Goal: Find specific fact: Find contact information

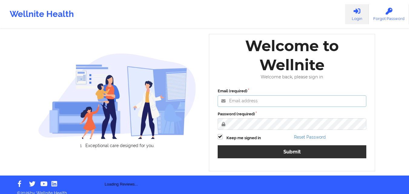
type input "[EMAIL_ADDRESS][DOMAIN_NAME]"
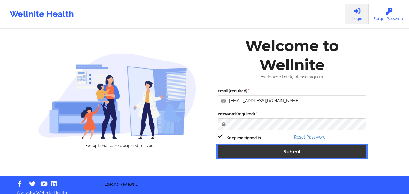
click at [277, 151] on button "Submit" at bounding box center [292, 151] width 149 height 13
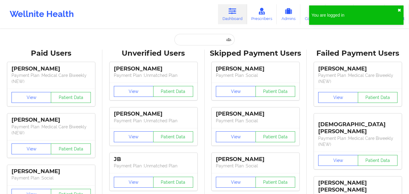
click at [398, 8] on button "✖︎" at bounding box center [399, 10] width 4 height 5
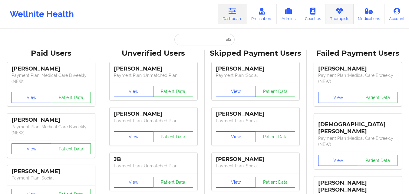
click at [337, 18] on link "Therapists" at bounding box center [339, 14] width 28 height 20
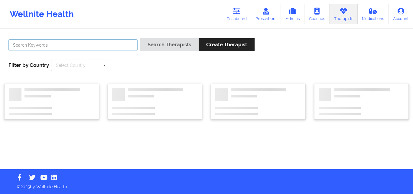
click at [106, 46] on input "text" at bounding box center [72, 44] width 129 height 11
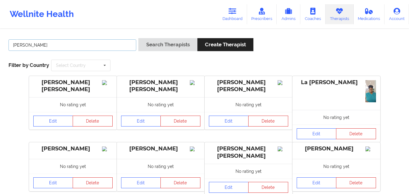
type input "[PERSON_NAME]"
click at [138, 38] on button "Search Therapists" at bounding box center [167, 44] width 59 height 13
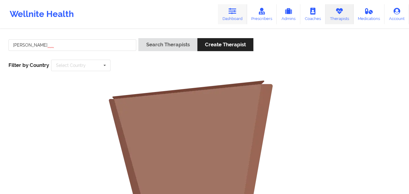
click at [230, 14] on icon at bounding box center [232, 11] width 8 height 7
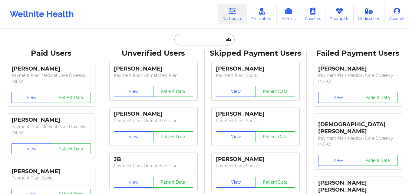
click at [204, 42] on input "text" at bounding box center [204, 39] width 60 height 11
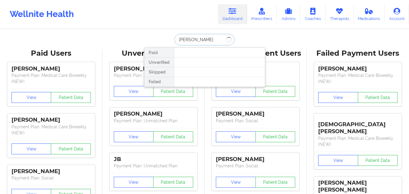
type input "[PERSON_NAME]"
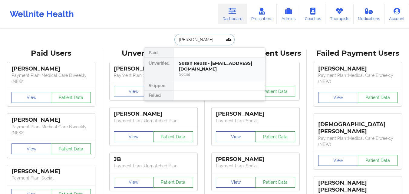
click at [205, 64] on div "Susan Reuss - [EMAIL_ADDRESS][DOMAIN_NAME]" at bounding box center [219, 66] width 81 height 11
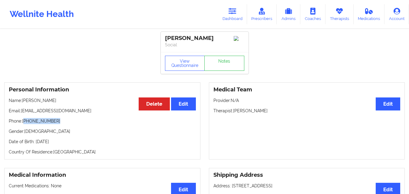
drag, startPoint x: 54, startPoint y: 123, endPoint x: 25, endPoint y: 123, distance: 28.7
click at [25, 123] on p "Phone: [PHONE_NUMBER]" at bounding box center [102, 121] width 187 height 6
copy p "[PHONE_NUMBER]"
click at [240, 18] on link "Dashboard" at bounding box center [232, 14] width 29 height 20
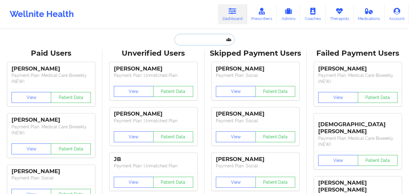
click at [206, 43] on input "text" at bounding box center [204, 39] width 60 height 11
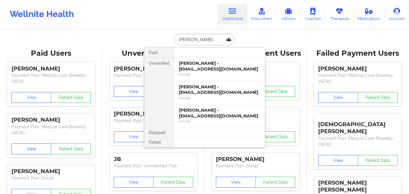
type input "[PERSON_NAME]"
click at [204, 85] on div "[PERSON_NAME] - [EMAIL_ADDRESS][DOMAIN_NAME]" at bounding box center [219, 89] width 81 height 11
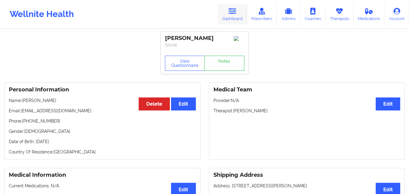
click at [236, 12] on icon at bounding box center [232, 11] width 8 height 7
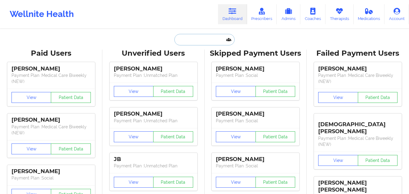
click at [198, 44] on input "text" at bounding box center [204, 39] width 60 height 11
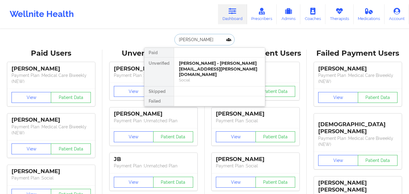
type input "[PERSON_NAME]"
click at [202, 64] on div "[PERSON_NAME] - [PERSON_NAME][EMAIL_ADDRESS][PERSON_NAME][DOMAIN_NAME]" at bounding box center [219, 69] width 81 height 17
